Goal: Find specific page/section: Find specific page/section

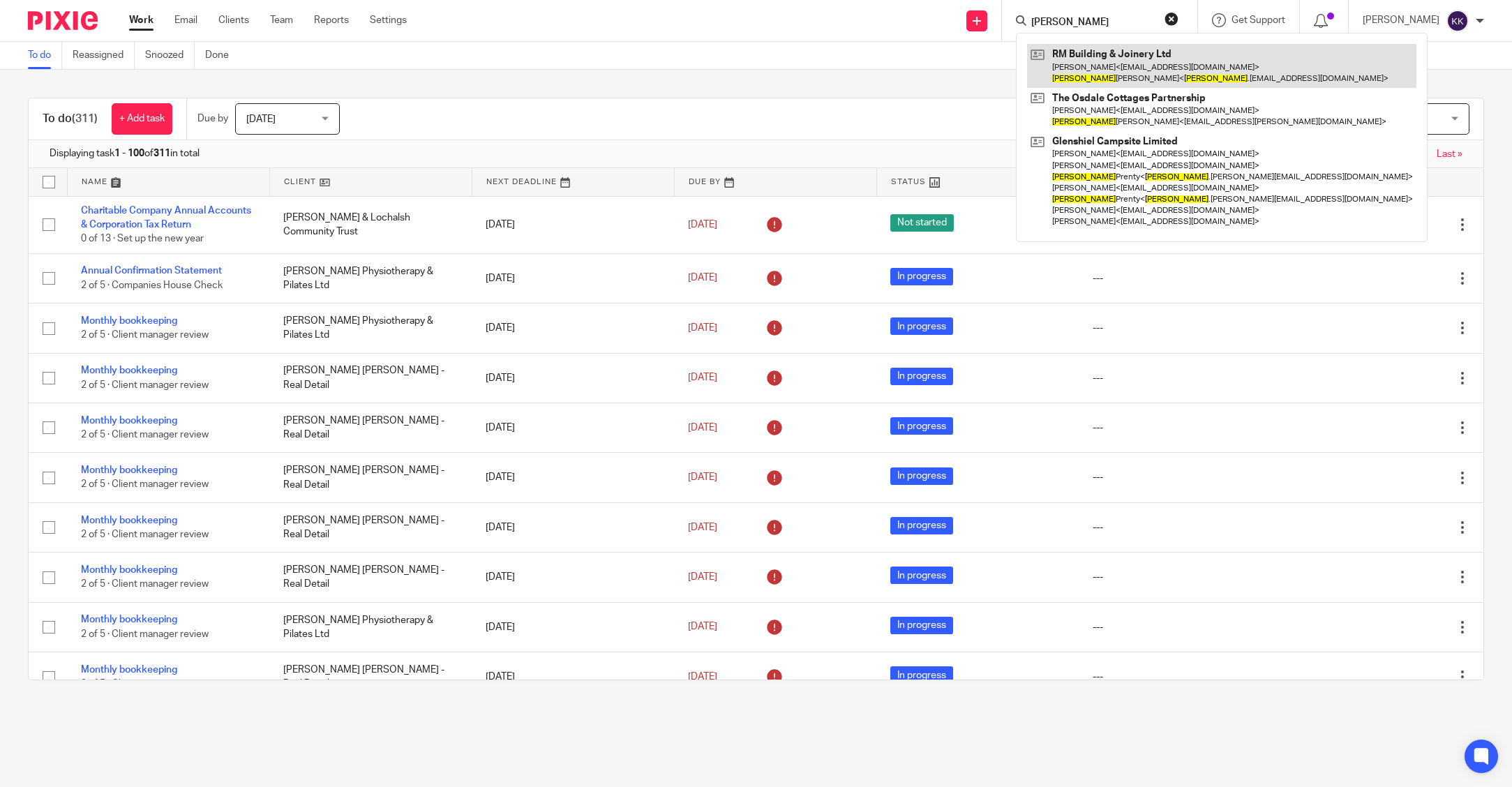
type input "[PERSON_NAME]"
click at [1105, 65] on link at bounding box center [1222, 65] width 389 height 43
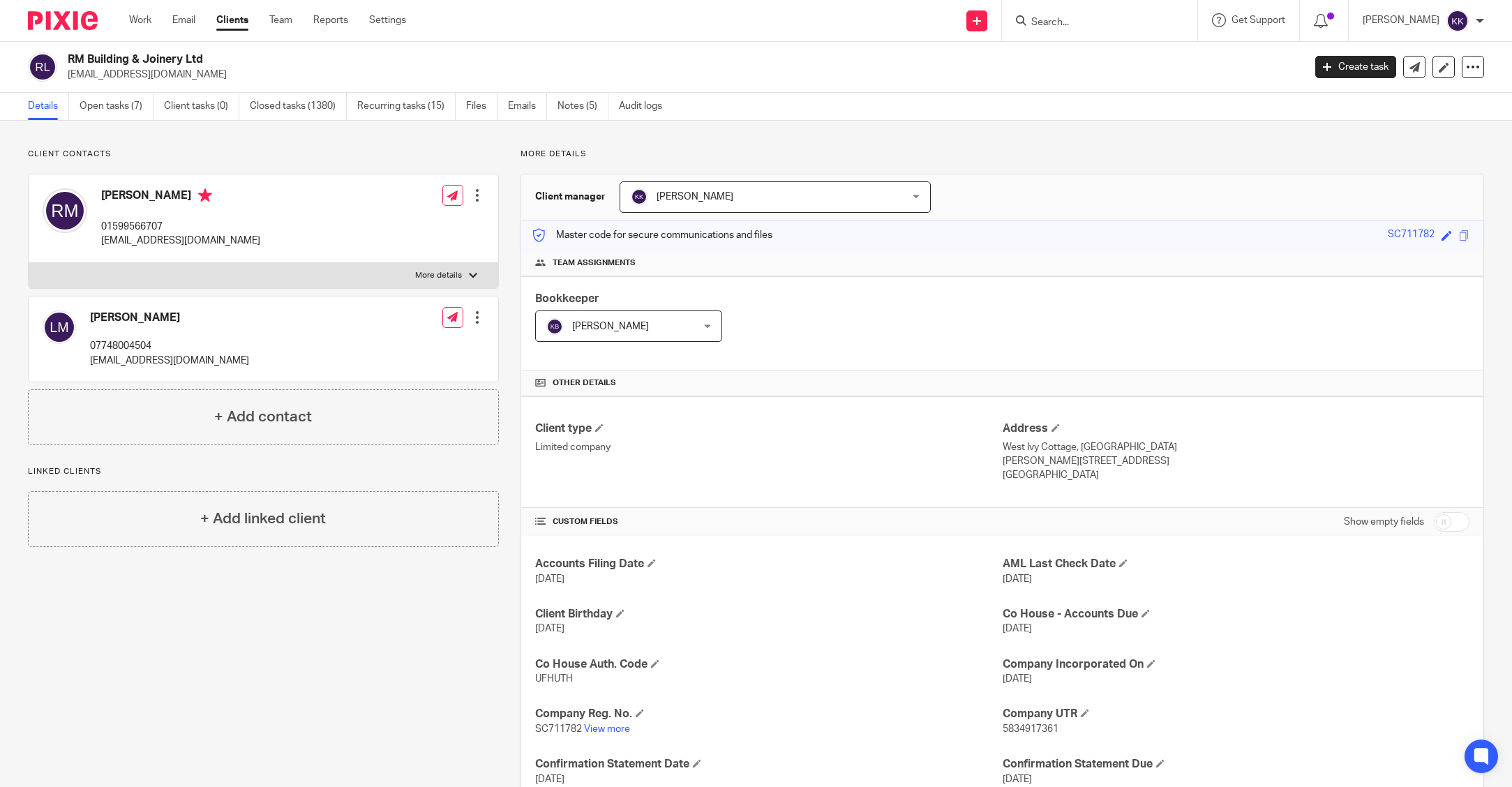
click at [478, 317] on div at bounding box center [477, 317] width 14 height 14
click at [501, 305] on div "More details Client manager Karen Kennedy Karen Kennedy Andrew Sneddon Carrie G…" at bounding box center [991, 578] width 985 height 859
